Goal: Transaction & Acquisition: Purchase product/service

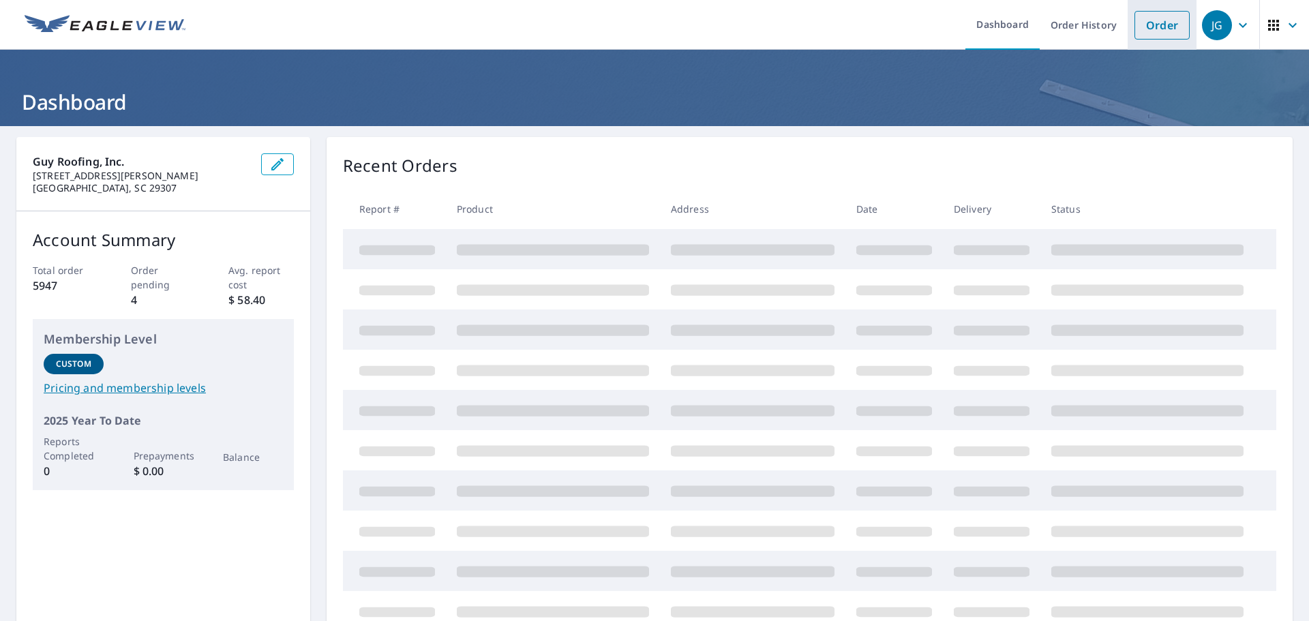
click at [1148, 25] on link "Order" at bounding box center [1161, 25] width 55 height 29
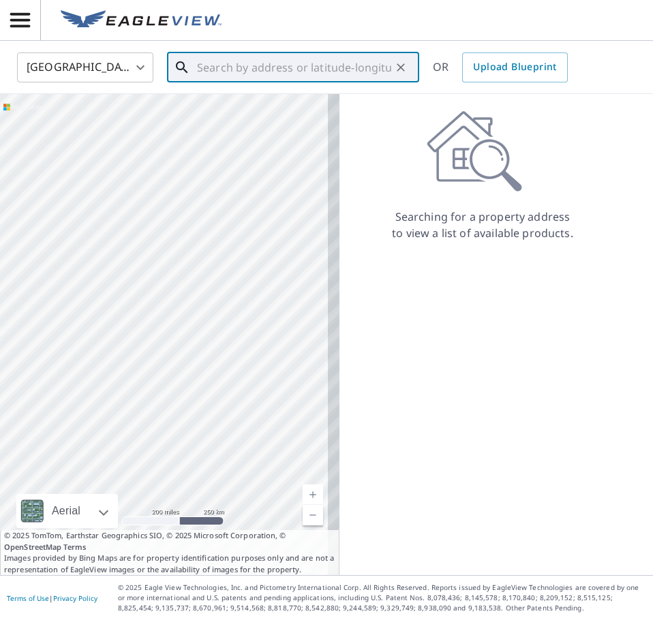
click at [224, 69] on input "text" at bounding box center [294, 67] width 194 height 38
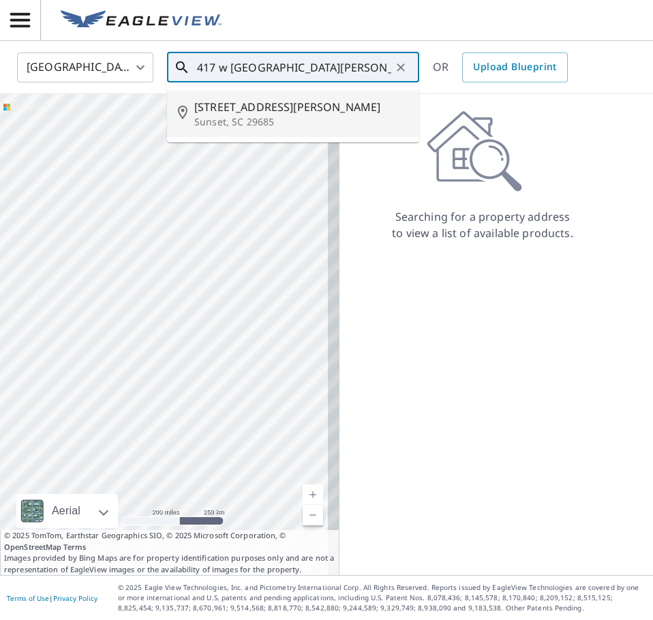
click at [284, 114] on span "[STREET_ADDRESS][PERSON_NAME]" at bounding box center [301, 107] width 214 height 16
type input "[STREET_ADDRESS][PERSON_NAME]"
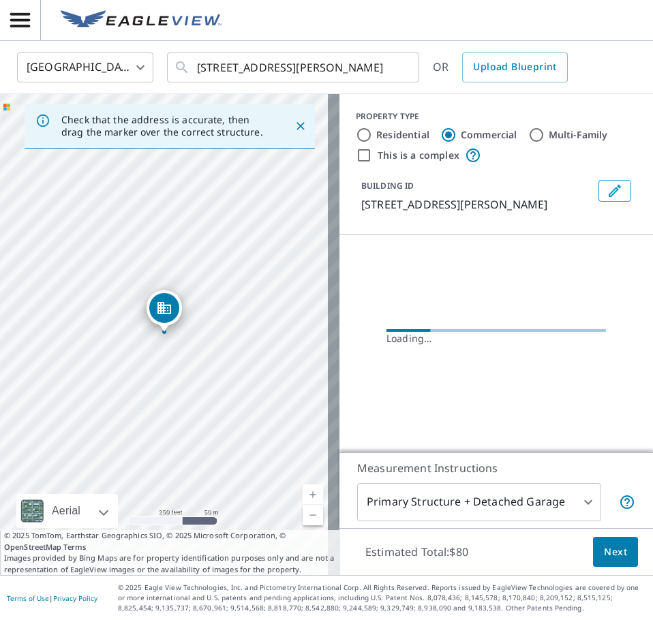
click at [394, 129] on label "Residential" at bounding box center [402, 135] width 53 height 14
click at [372, 129] on input "Residential" at bounding box center [364, 135] width 16 height 16
radio input "true"
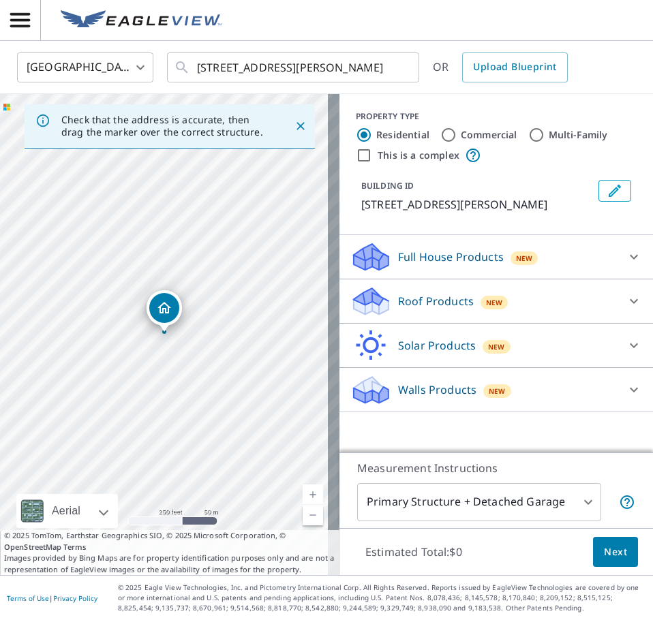
click at [435, 300] on p "Roof Products" at bounding box center [436, 301] width 76 height 16
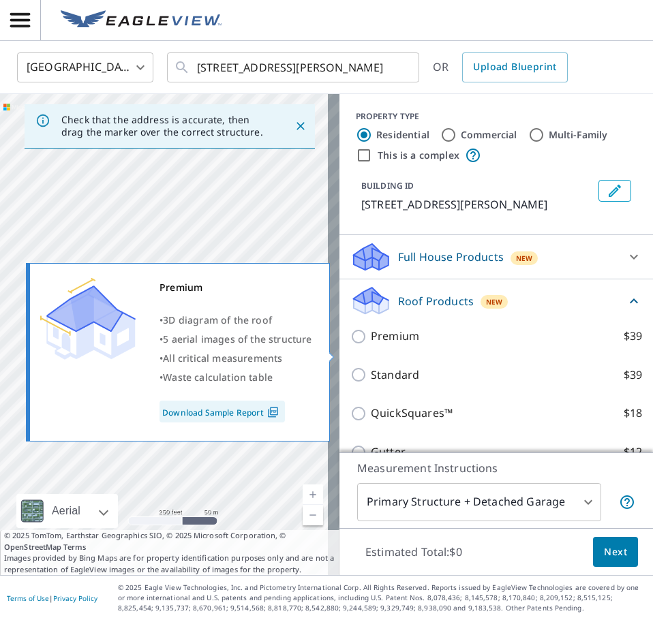
click at [393, 345] on p "Premium" at bounding box center [395, 336] width 48 height 17
click at [371, 345] on input "Premium $39" at bounding box center [360, 336] width 20 height 16
checkbox input "true"
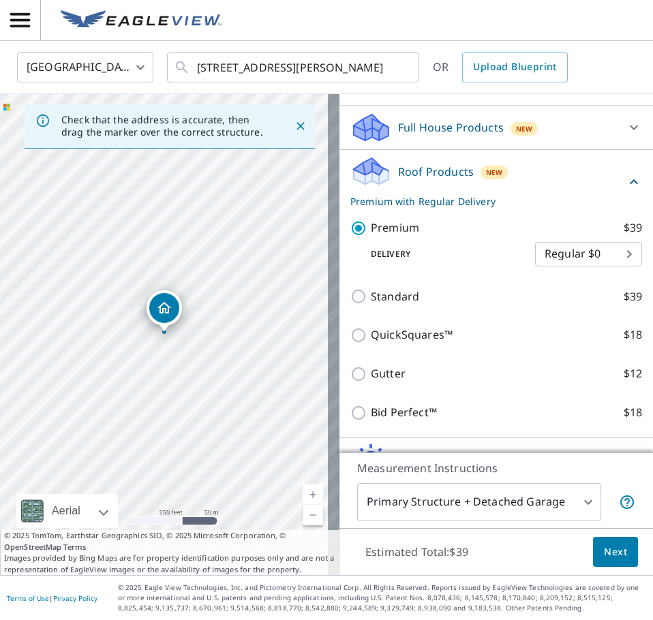
scroll to position [136, 0]
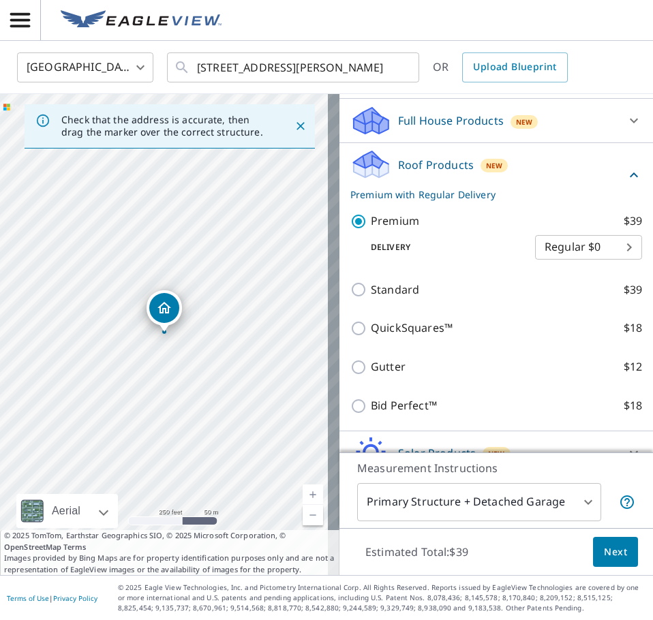
click at [605, 551] on span "Next" at bounding box center [615, 552] width 23 height 17
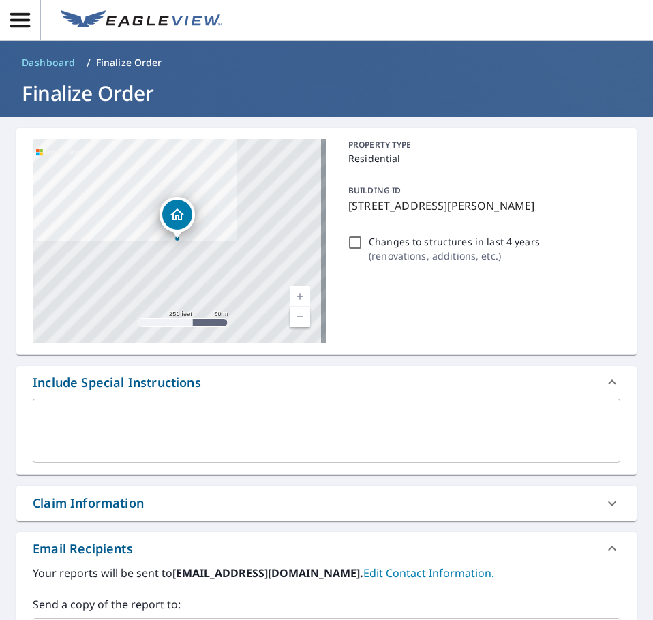
click at [451, 280] on div "PROPERTY TYPE Residential BUILDING ID [STREET_ADDRESS][PERSON_NAME] Changes to …" at bounding box center [481, 241] width 277 height 204
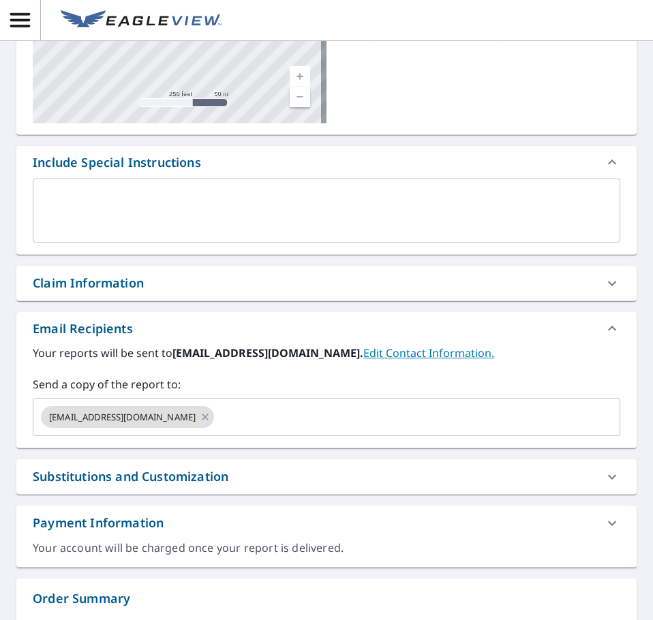
scroll to position [560, 0]
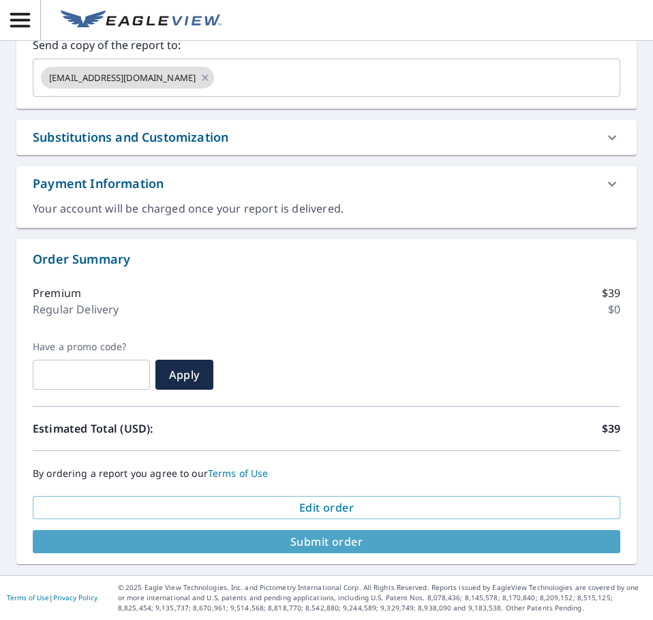
click at [563, 542] on span "Submit order" at bounding box center [327, 541] width 566 height 15
checkbox input "true"
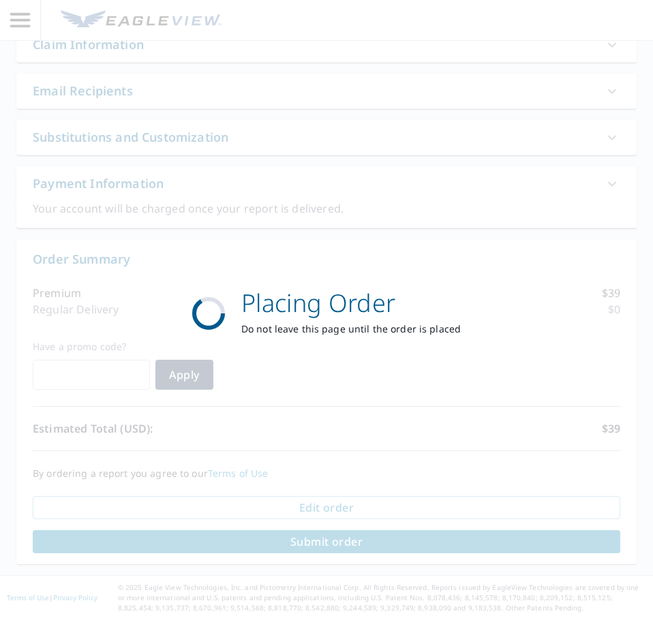
scroll to position [459, 0]
